Goal: Task Accomplishment & Management: Manage account settings

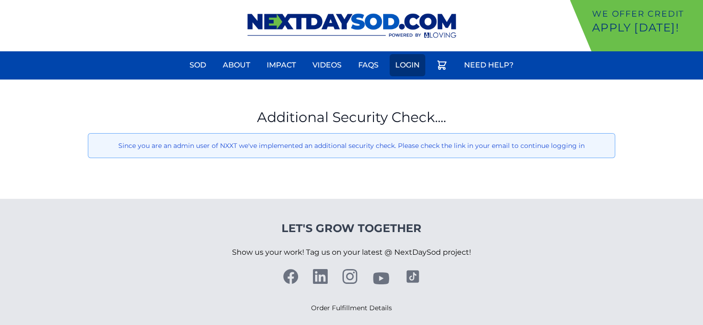
click at [406, 62] on link "Login" at bounding box center [408, 65] width 36 height 22
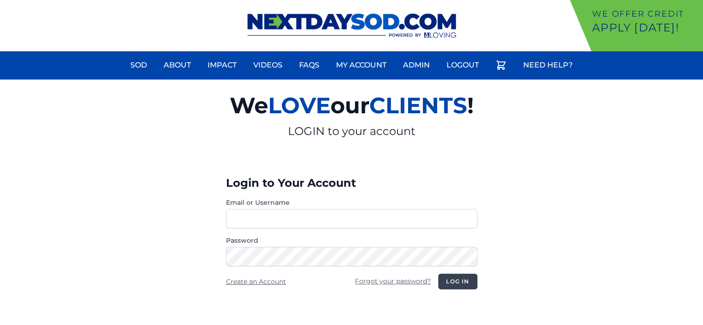
type input "**********"
click at [464, 285] on button "Log in" at bounding box center [457, 282] width 39 height 16
